Goal: Find specific page/section: Find specific page/section

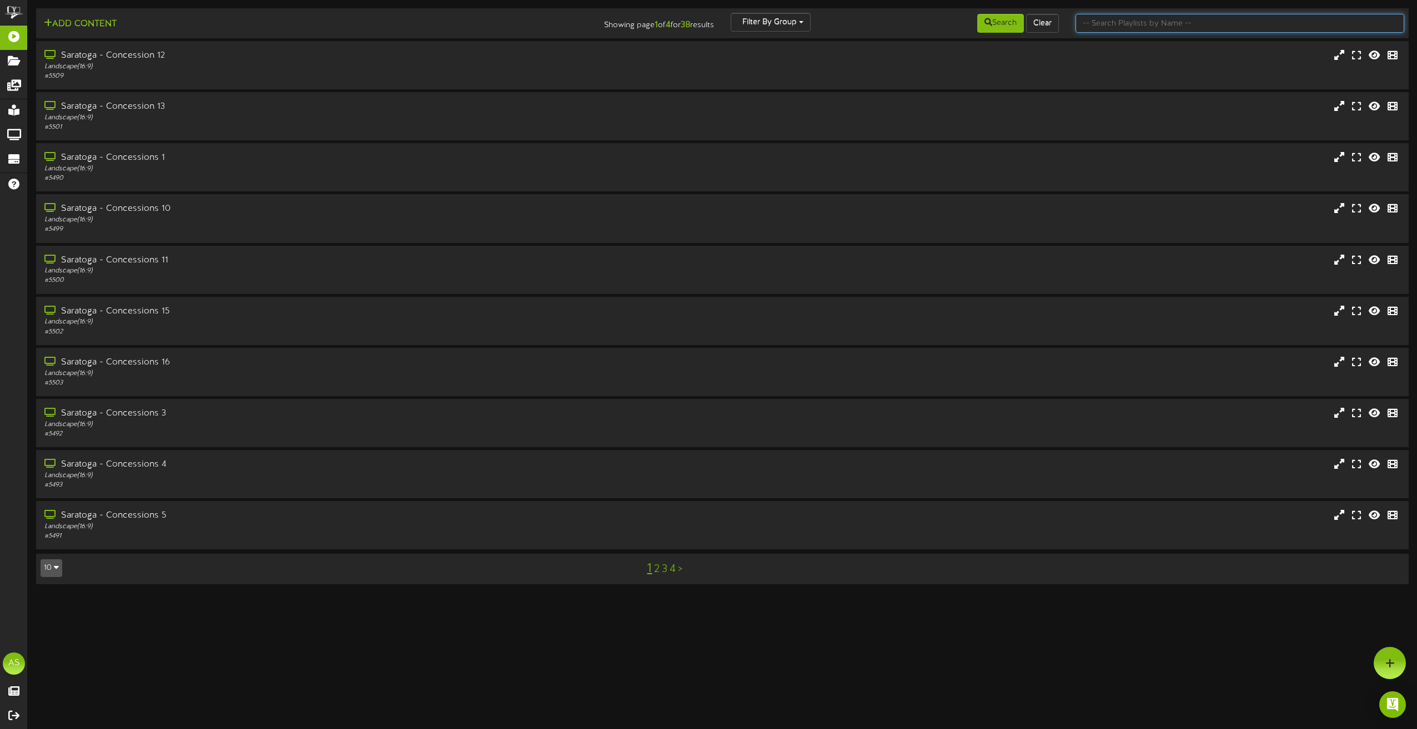
click at [1094, 19] on input "text" at bounding box center [1239, 23] width 329 height 19
type input "bowling"
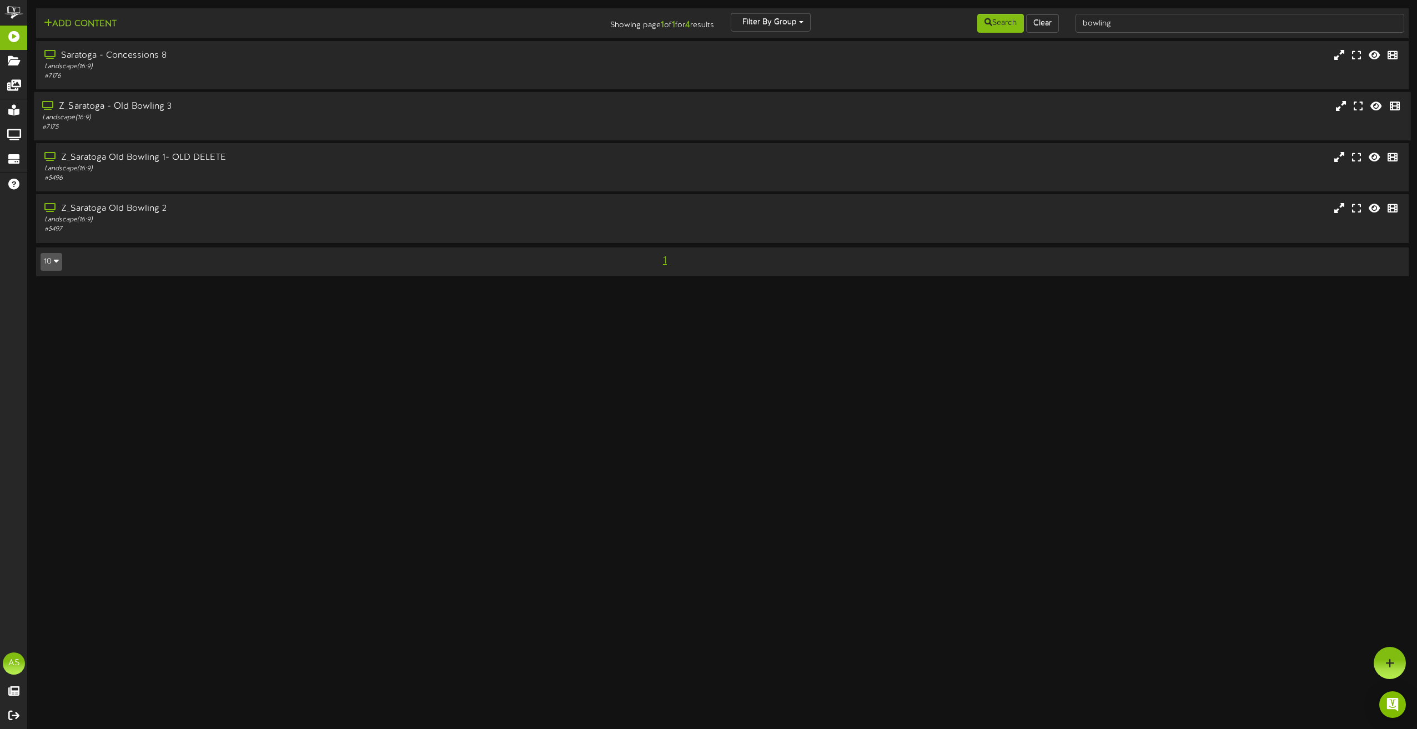
click at [326, 109] on div "Z_Saratoga - Old Bowling 3" at bounding box center [320, 106] width 557 height 13
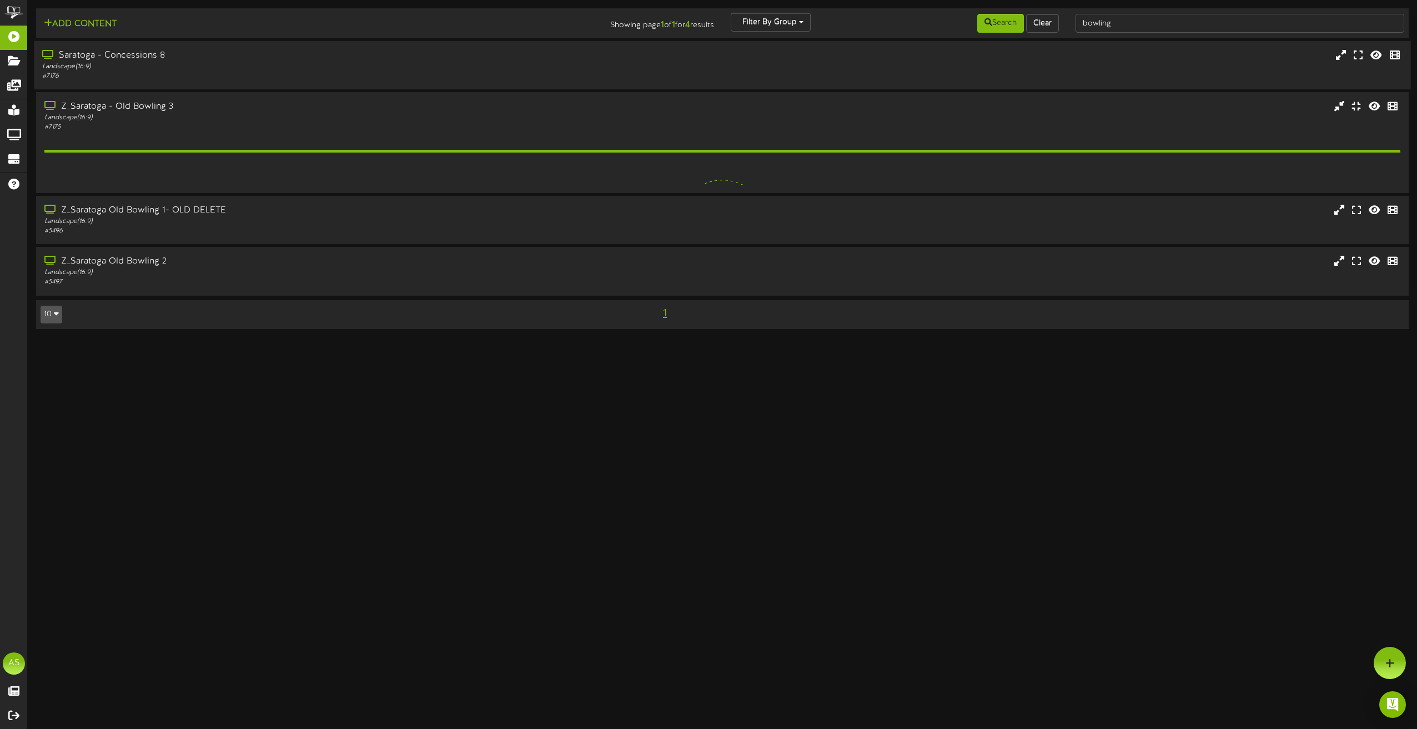
click at [329, 73] on div "# 7176" at bounding box center [320, 76] width 557 height 9
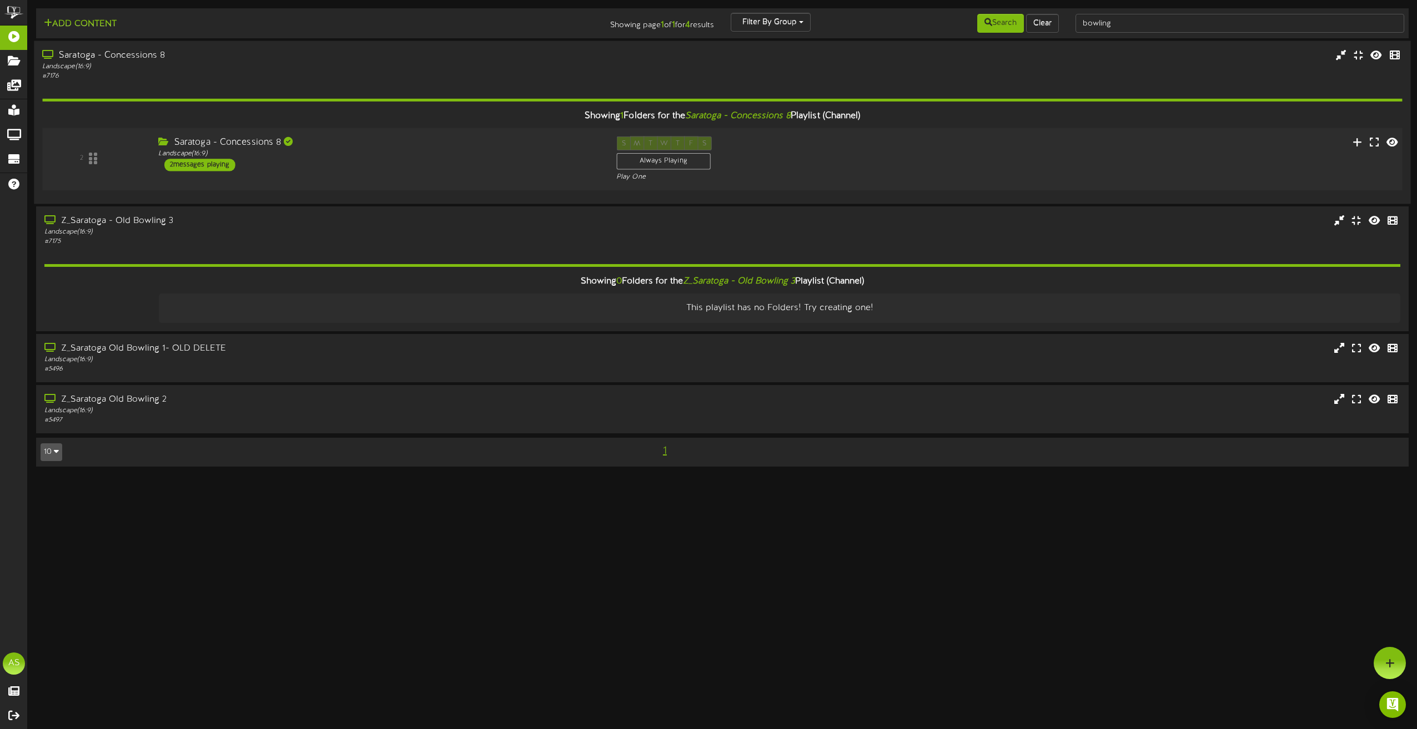
click at [395, 159] on div "Saratoga - Concessions 8 Landscape ( 16:9 ) 2 messages playing" at bounding box center [379, 154] width 458 height 35
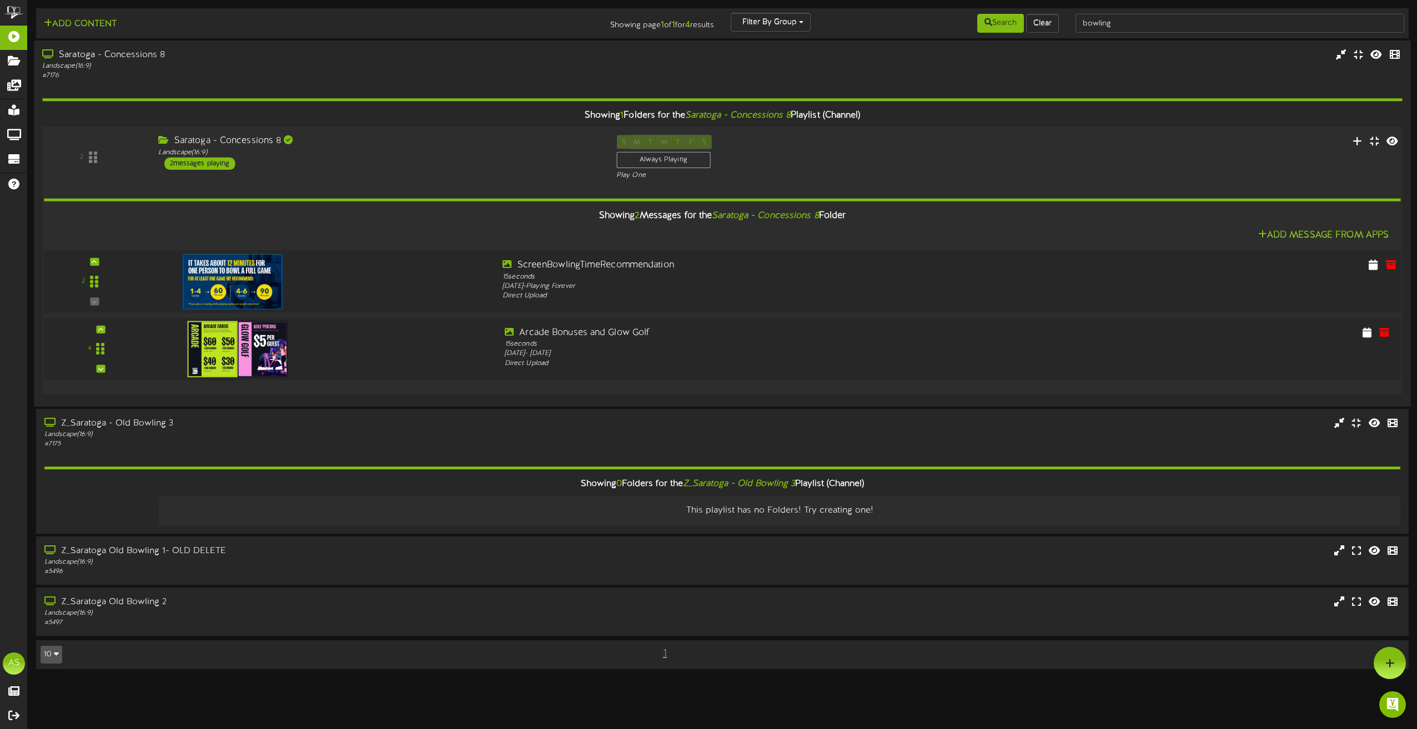
click at [252, 270] on img at bounding box center [232, 281] width 101 height 57
